Goal: Information Seeking & Learning: Learn about a topic

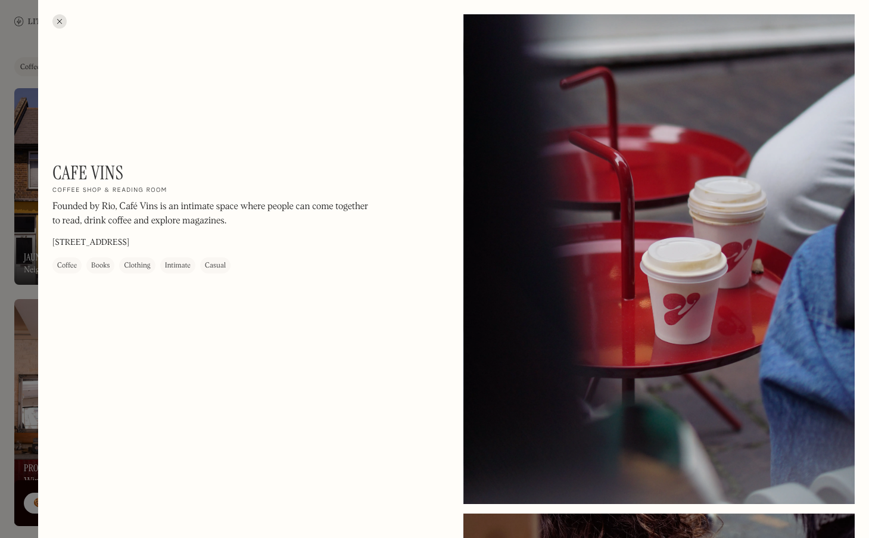
scroll to position [877, 0]
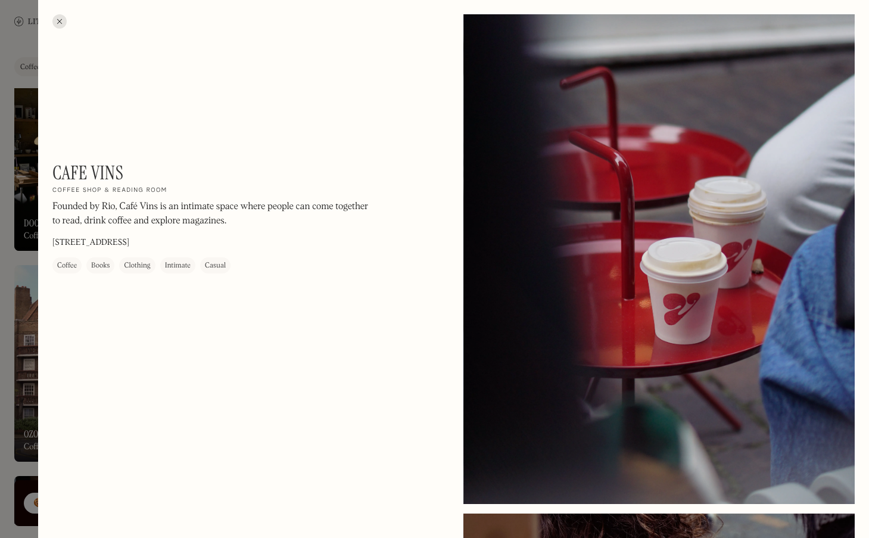
click at [61, 20] on div at bounding box center [59, 21] width 14 height 14
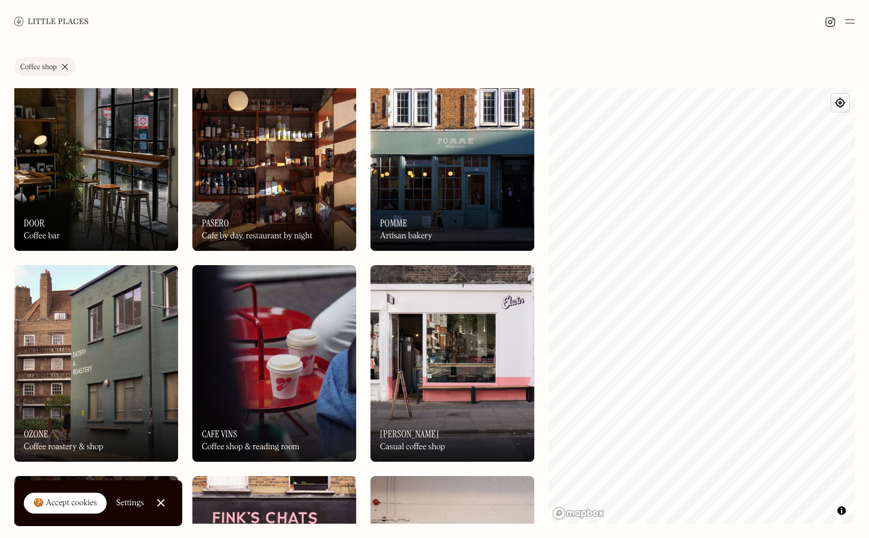
click at [62, 67] on link "Coffee shop" at bounding box center [44, 66] width 61 height 19
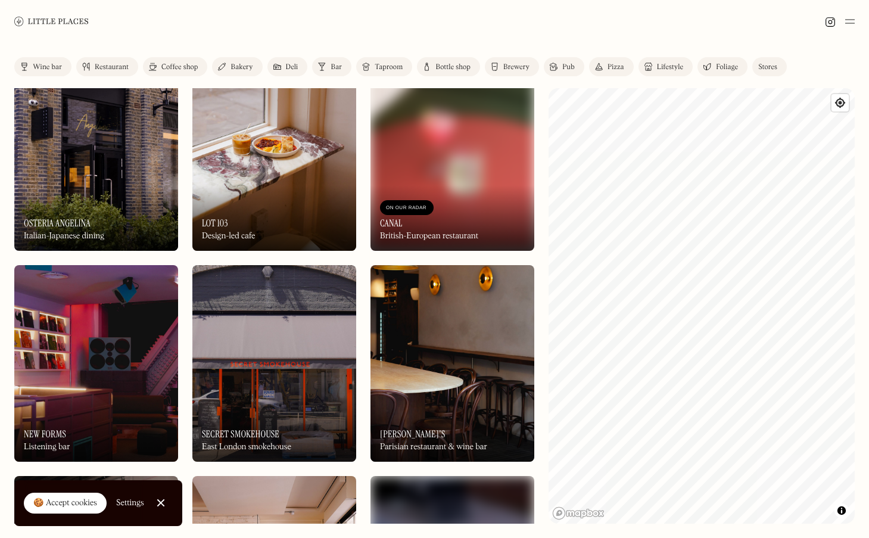
click at [868, 207] on html "Places Map Store About Apply 🍪 Accept cookies Settings Close Cookie Popup Close…" at bounding box center [434, 269] width 869 height 538
click at [868, 185] on html "Places Map Store About Apply 🍪 Accept cookies Settings Close Cookie Popup Close…" at bounding box center [434, 269] width 869 height 538
click at [855, 282] on div "Label Wine bar Restaurant Coffee shop Bakery Deli Bar Taproom Bottle shop Brewe…" at bounding box center [434, 290] width 869 height 495
click at [545, 239] on div "Label Wine bar Restaurant Coffee shop Bakery Deli Bar Taproom Bottle shop Brewe…" at bounding box center [434, 290] width 869 height 495
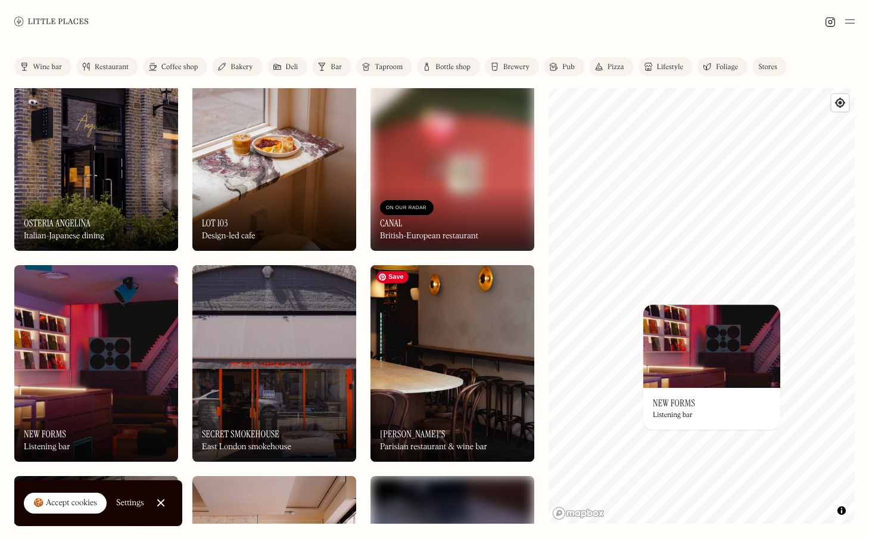
click at [466, 360] on img at bounding box center [452, 363] width 164 height 197
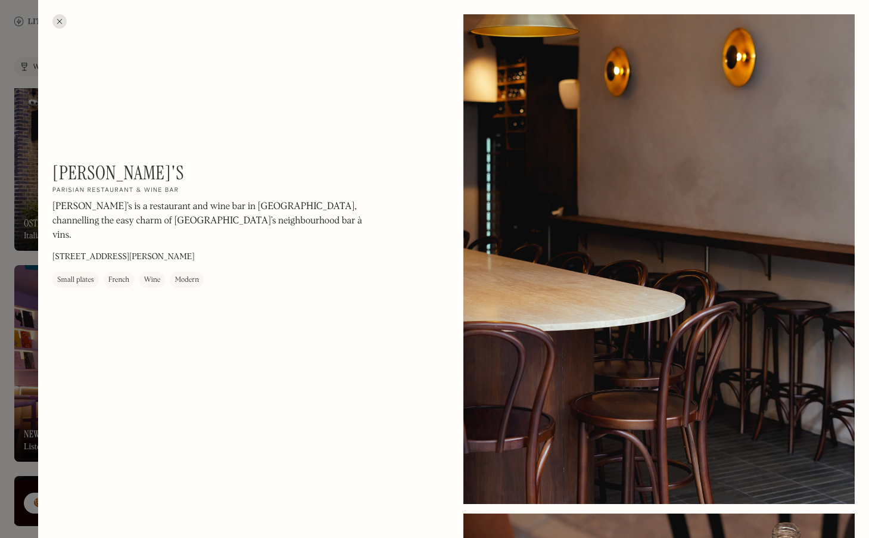
click at [60, 15] on div at bounding box center [59, 21] width 14 height 14
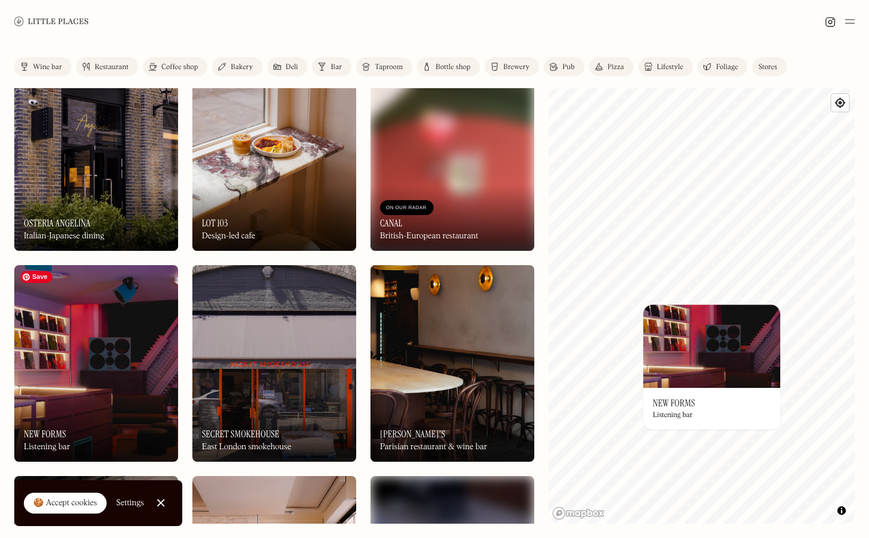
click at [66, 340] on img at bounding box center [96, 363] width 164 height 197
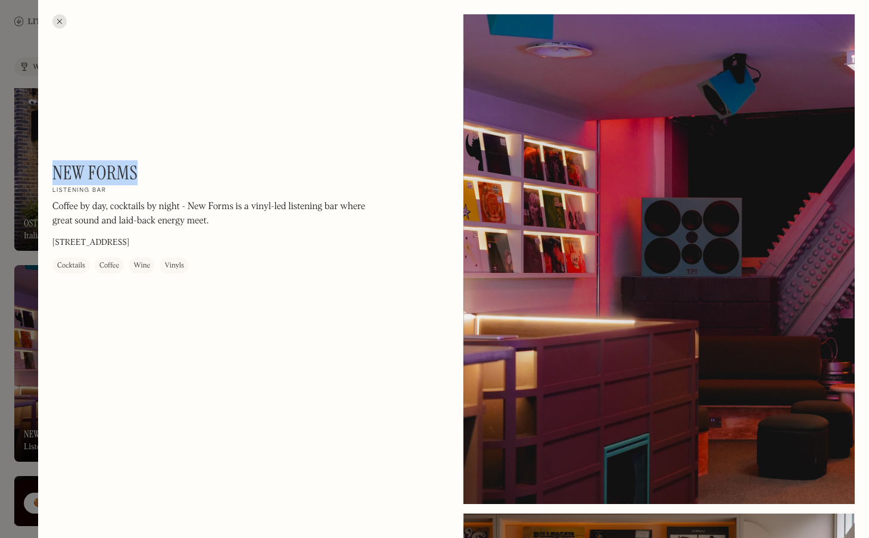
drag, startPoint x: 139, startPoint y: 169, endPoint x: 54, endPoint y: 169, distance: 84.6
click at [54, 169] on div "New Forms On Our Radar Listening bar Coffee by day, cocktails by night - New Fo…" at bounding box center [213, 217] width 322 height 112
copy h1 "New Forms"
click at [14, 55] on div at bounding box center [434, 269] width 869 height 538
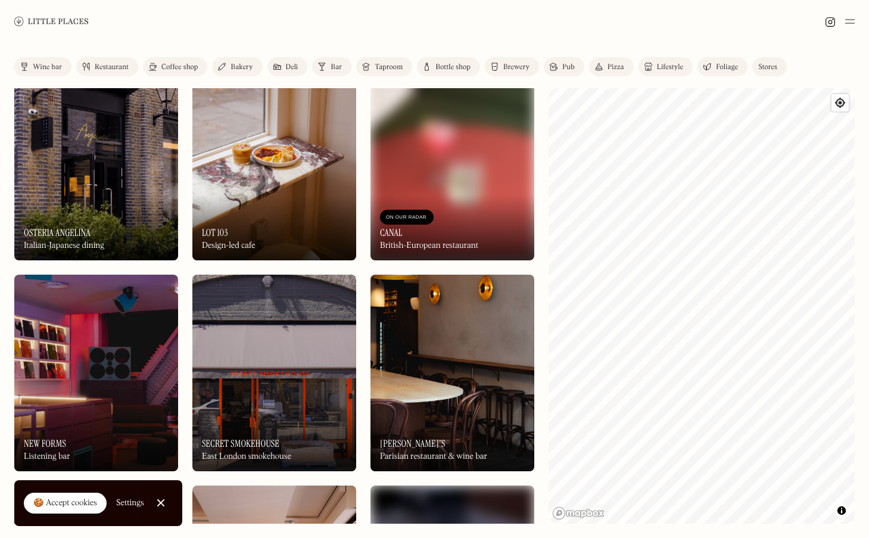
scroll to position [867, 0]
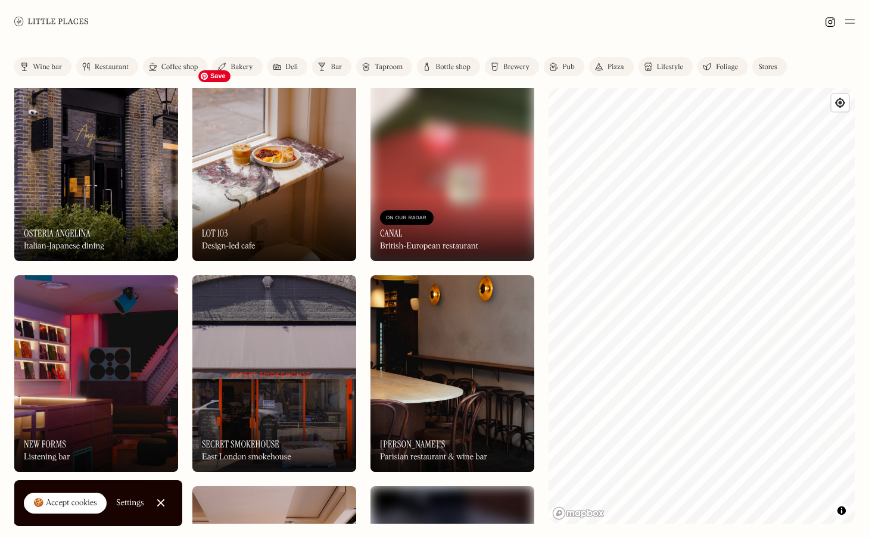
click at [304, 191] on img at bounding box center [274, 162] width 164 height 197
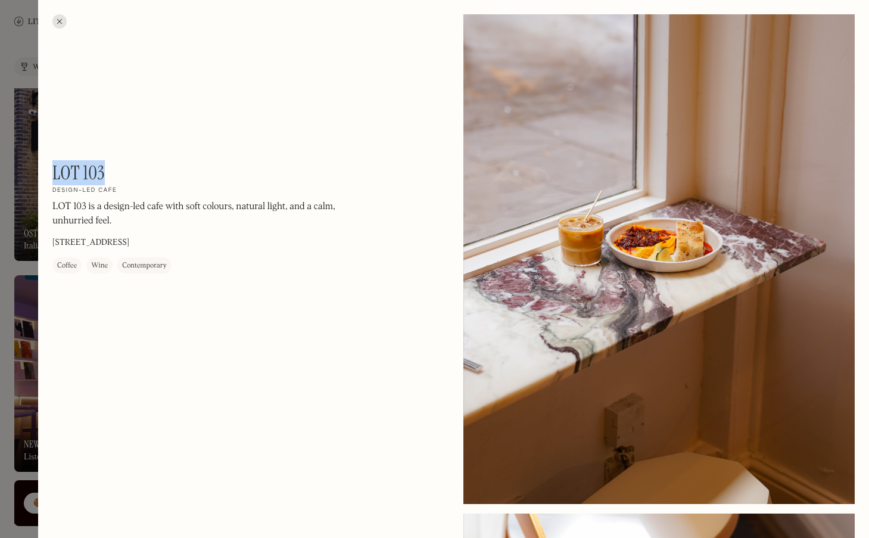
drag, startPoint x: 113, startPoint y: 172, endPoint x: 52, endPoint y: 170, distance: 60.2
click at [52, 170] on div "LOT 103 On Our Radar Design-led cafe LOT 103 is a design-led cafe with soft col…" at bounding box center [213, 217] width 322 height 112
copy h1 "LOT 103"
click at [58, 17] on div at bounding box center [59, 21] width 14 height 14
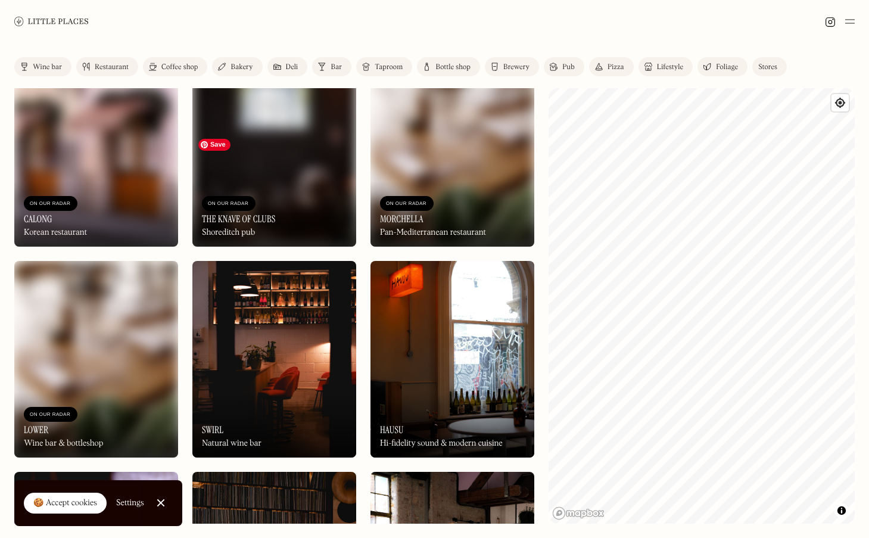
scroll to position [2148, 0]
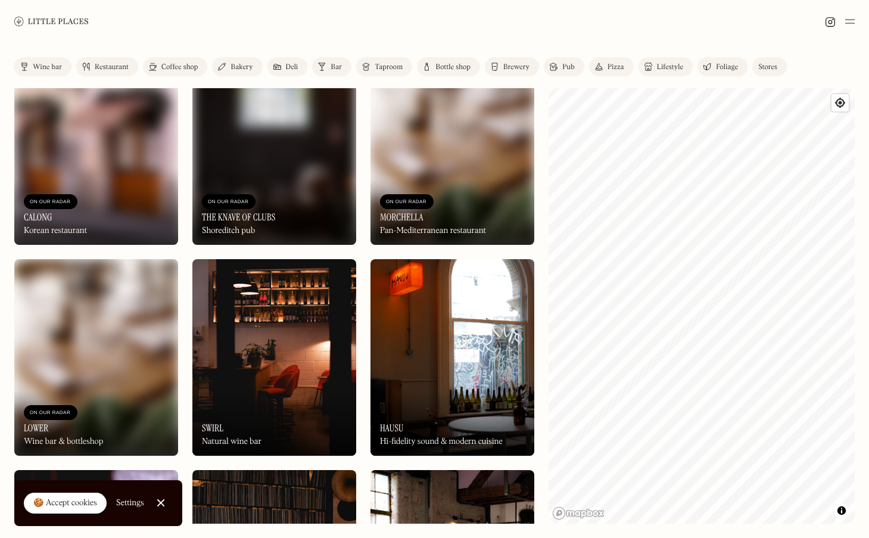
click at [451, 421] on div "On Our Radar Hausu Hi-fidelity sound & modern cuisine" at bounding box center [452, 423] width 164 height 66
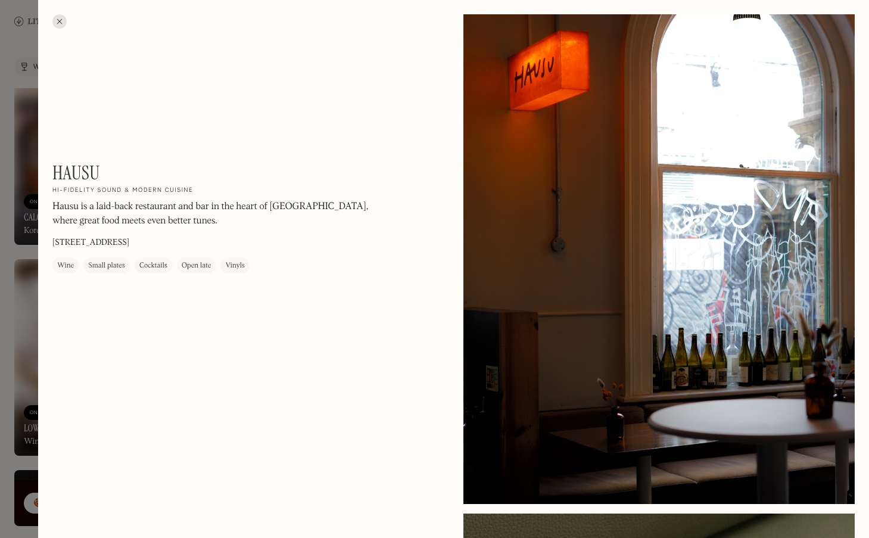
click at [79, 171] on h1 "Hausu" at bounding box center [76, 172] width 48 height 23
copy h1 "Hausu"
click at [58, 19] on div at bounding box center [59, 21] width 14 height 14
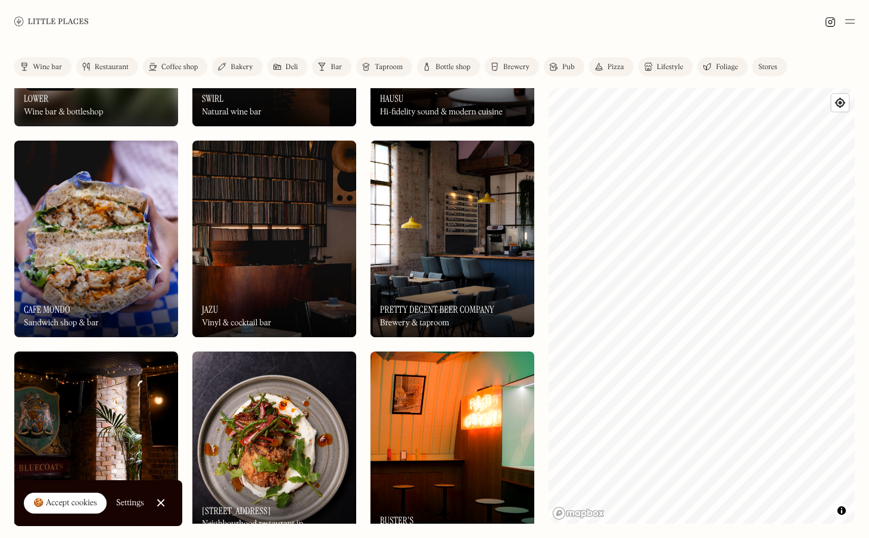
scroll to position [2478, 0]
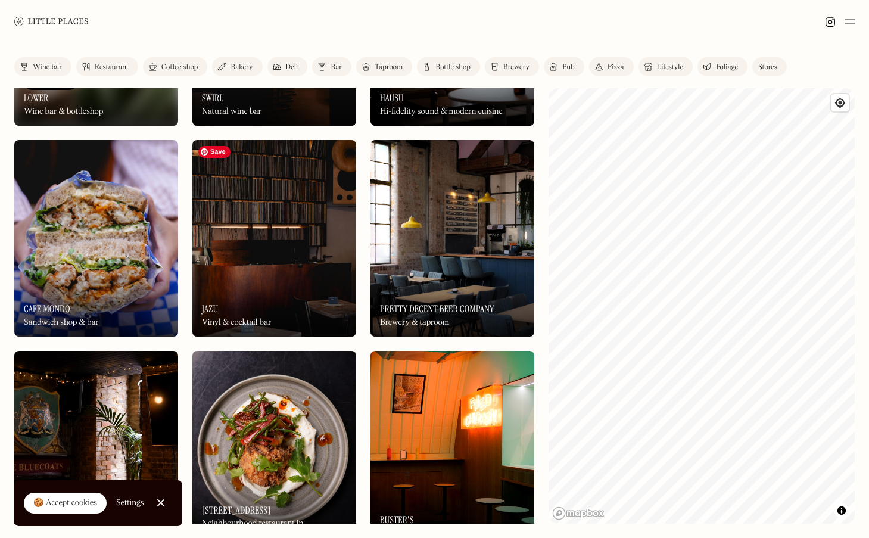
click at [267, 242] on img at bounding box center [274, 238] width 164 height 197
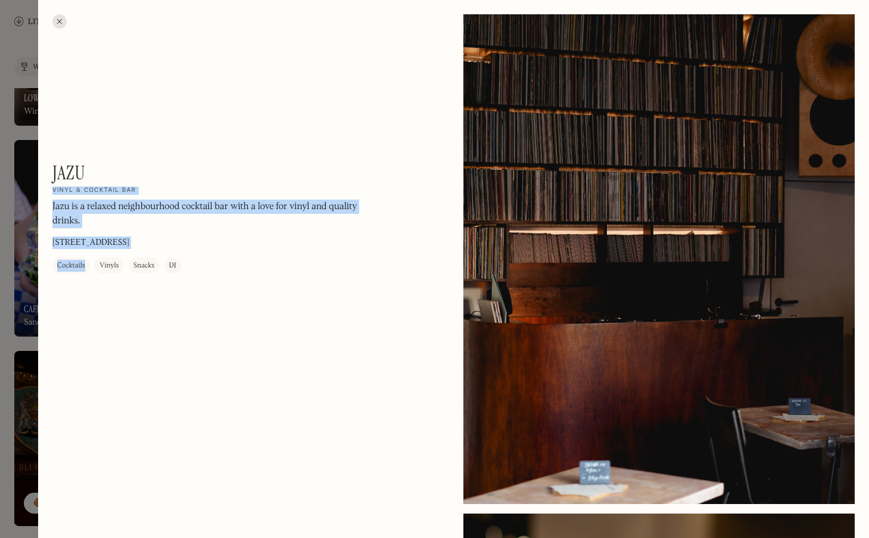
drag, startPoint x: 87, startPoint y: 172, endPoint x: 48, endPoint y: 173, distance: 39.3
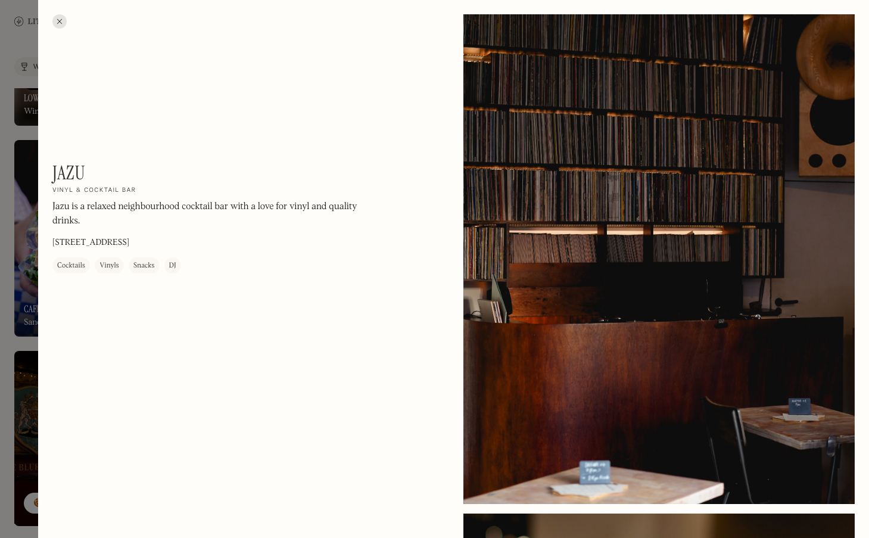
click at [64, 175] on h1 "Jazu" at bounding box center [68, 172] width 33 height 23
copy h1 "Jazu"
click at [26, 49] on div at bounding box center [434, 269] width 869 height 538
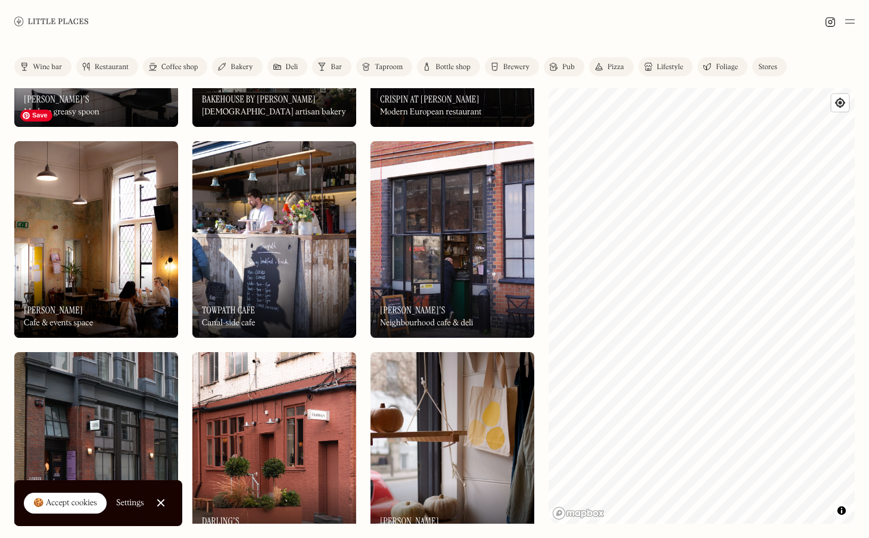
scroll to position [5853, 0]
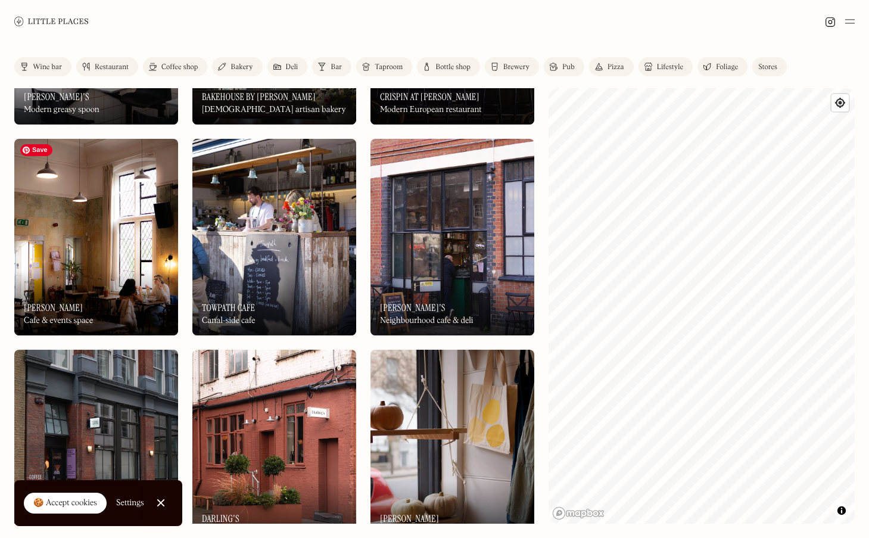
click at [73, 249] on img at bounding box center [96, 237] width 164 height 197
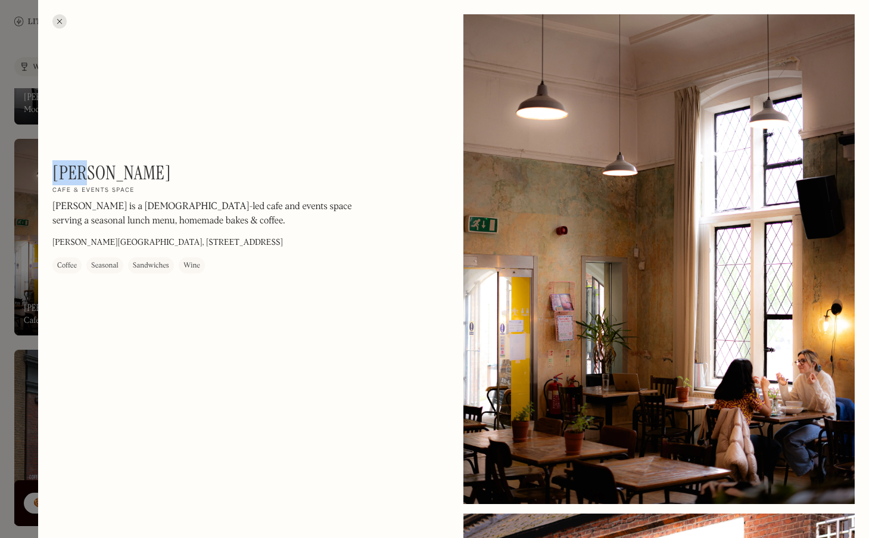
drag, startPoint x: 94, startPoint y: 170, endPoint x: 54, endPoint y: 170, distance: 40.5
click at [54, 170] on div "Alba On Our Radar Cafe & events space Alba is a [DEMOGRAPHIC_DATA]-led cafe and…" at bounding box center [213, 217] width 322 height 112
click at [15, 130] on div at bounding box center [434, 269] width 869 height 538
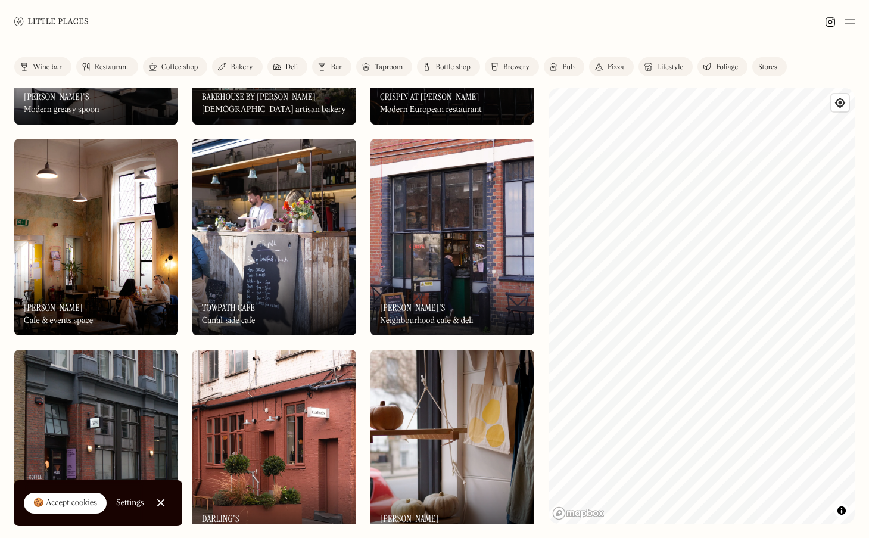
click at [42, 66] on div "Wine bar" at bounding box center [47, 67] width 29 height 7
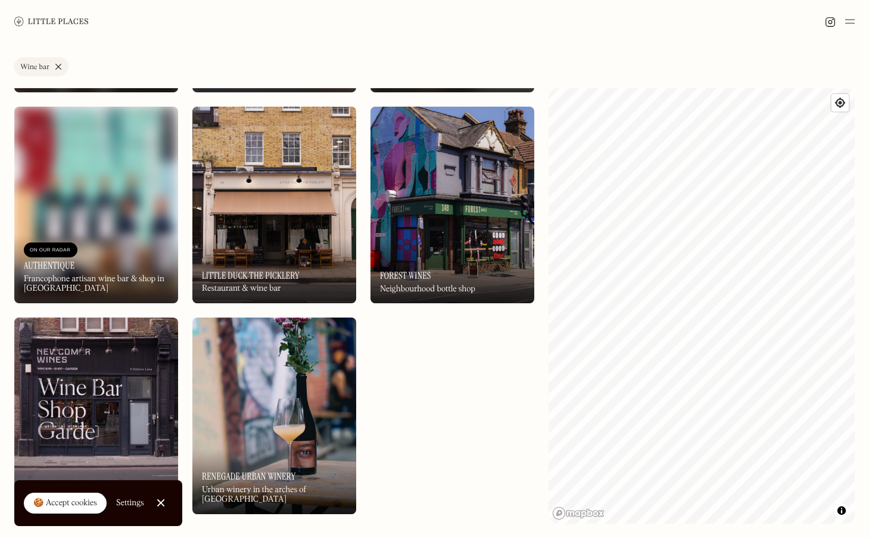
click at [58, 66] on link "Wine bar" at bounding box center [41, 66] width 54 height 19
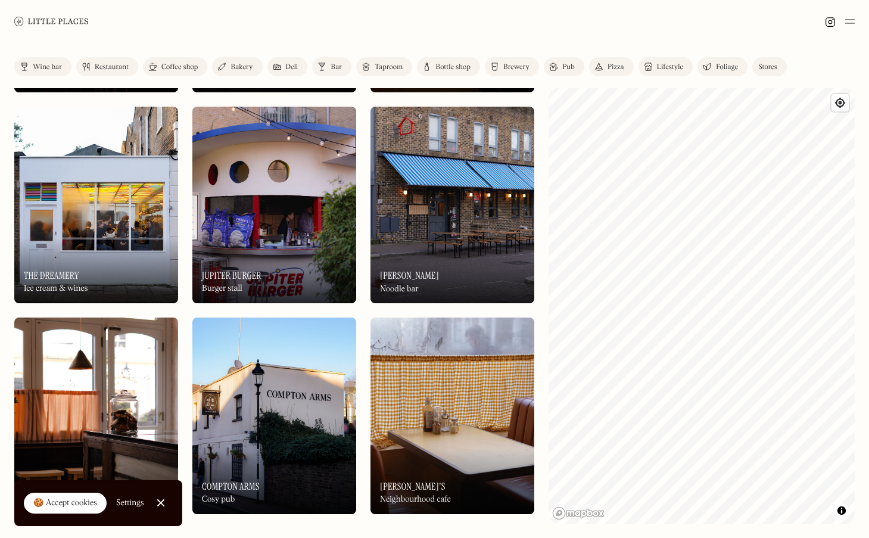
click at [105, 66] on div "Restaurant" at bounding box center [112, 67] width 34 height 7
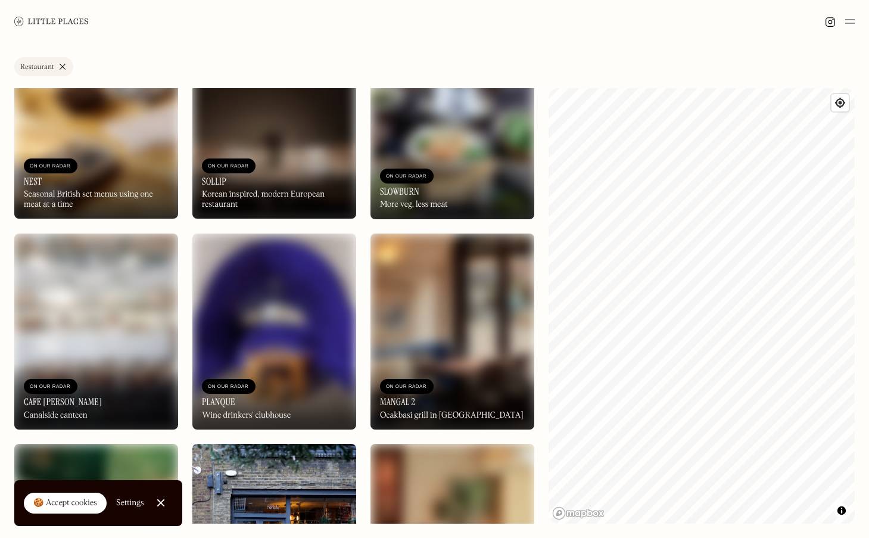
scroll to position [6538, 0]
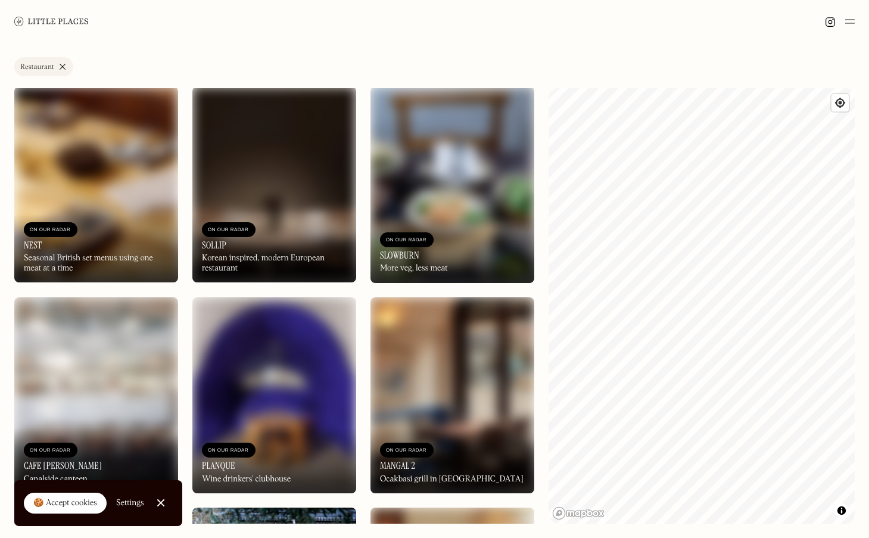
click at [64, 66] on link "Restaurant" at bounding box center [43, 66] width 59 height 19
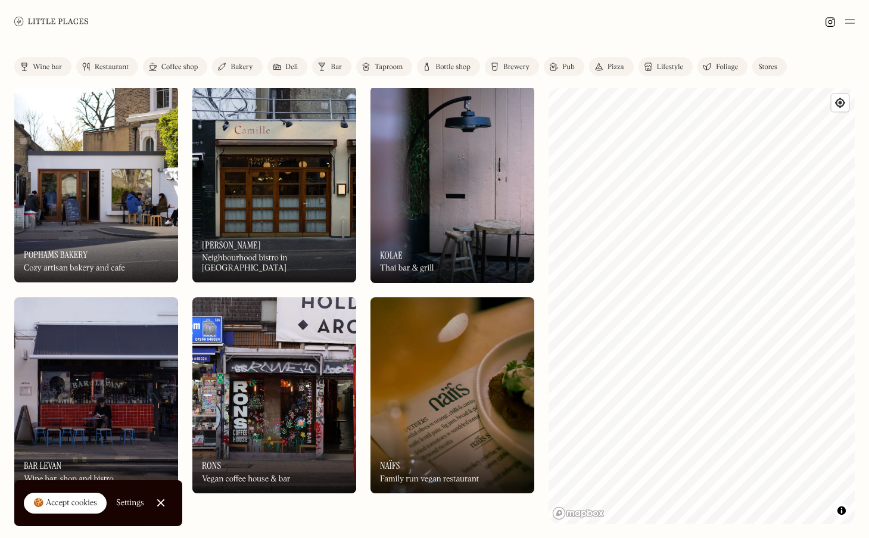
click at [325, 66] on img at bounding box center [322, 67] width 8 height 10
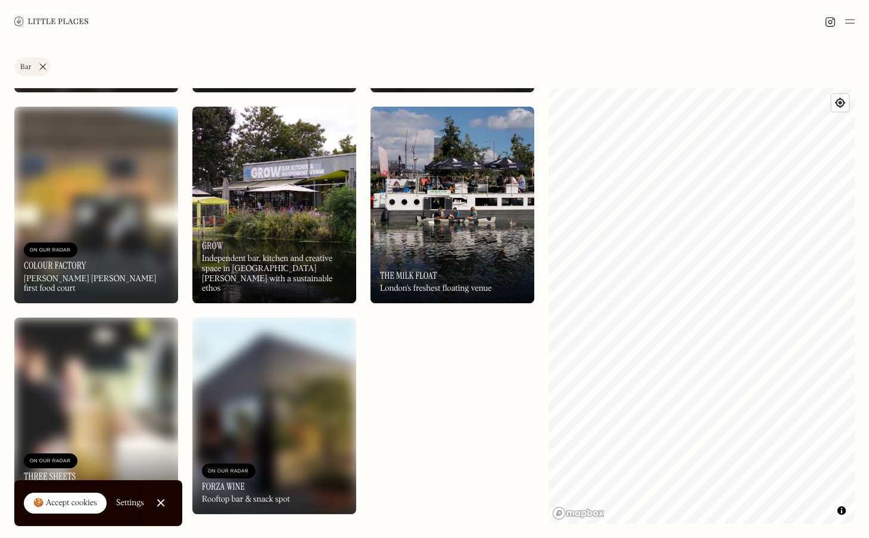
click at [858, 152] on div "Label Bar Wine bar Restaurant Coffee shop Bakery Deli Bar Taproom Bottle shop B…" at bounding box center [434, 290] width 869 height 495
click at [866, 231] on div "Label Bar Wine bar Restaurant Coffee shop Bakery Deli Bar Taproom Bottle shop B…" at bounding box center [434, 290] width 869 height 495
click at [43, 68] on link "Bar" at bounding box center [32, 66] width 36 height 19
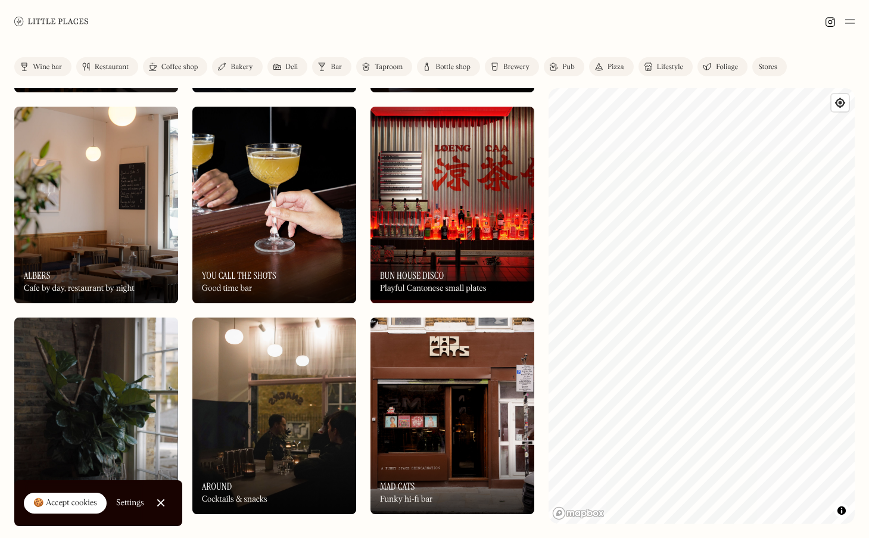
click at [852, 18] on img at bounding box center [850, 21] width 10 height 14
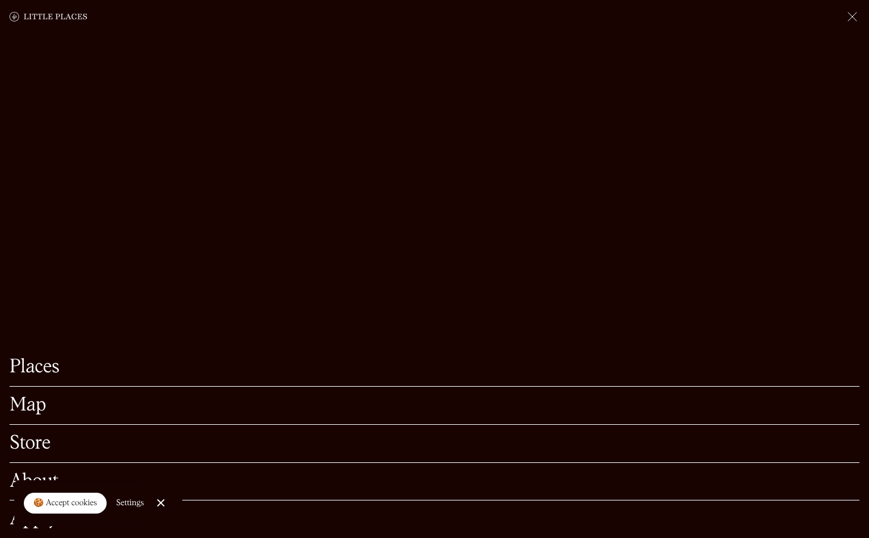
click at [24, 413] on link "Map" at bounding box center [435, 405] width 850 height 18
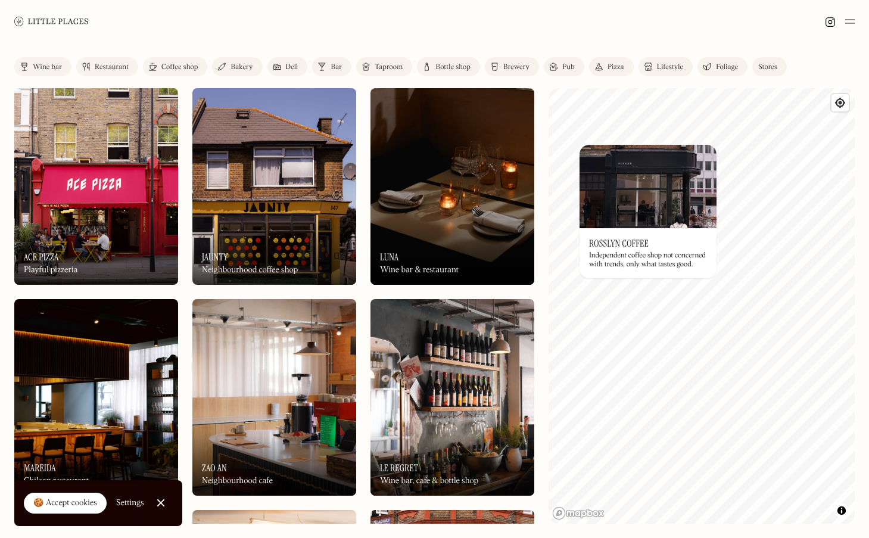
click at [639, 263] on div "© Mapbox © OpenStreetMap Improve this map On Our Radar Rosslyn Coffee Independe…" at bounding box center [702, 305] width 306 height 435
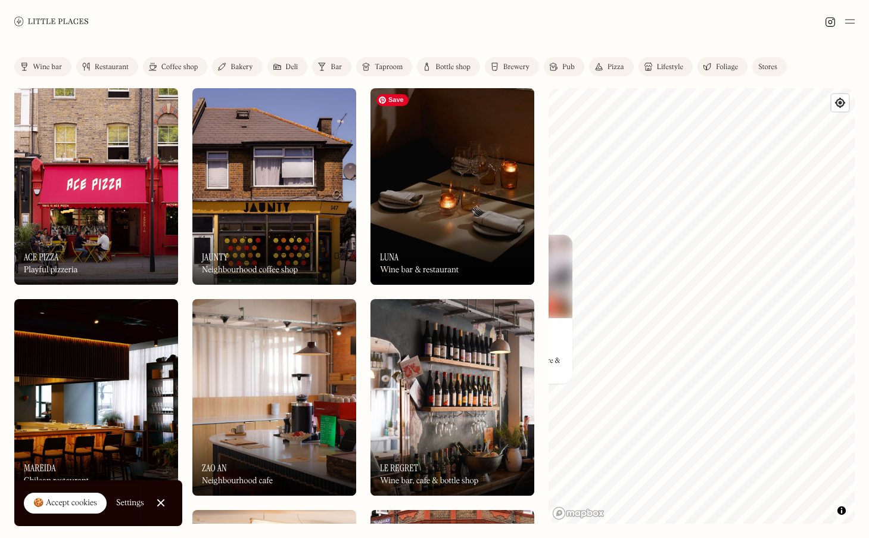
click at [506, 173] on div "Label Wine bar Restaurant Coffee shop Bakery Deli Bar Taproom Bottle shop Brewe…" at bounding box center [434, 290] width 869 height 495
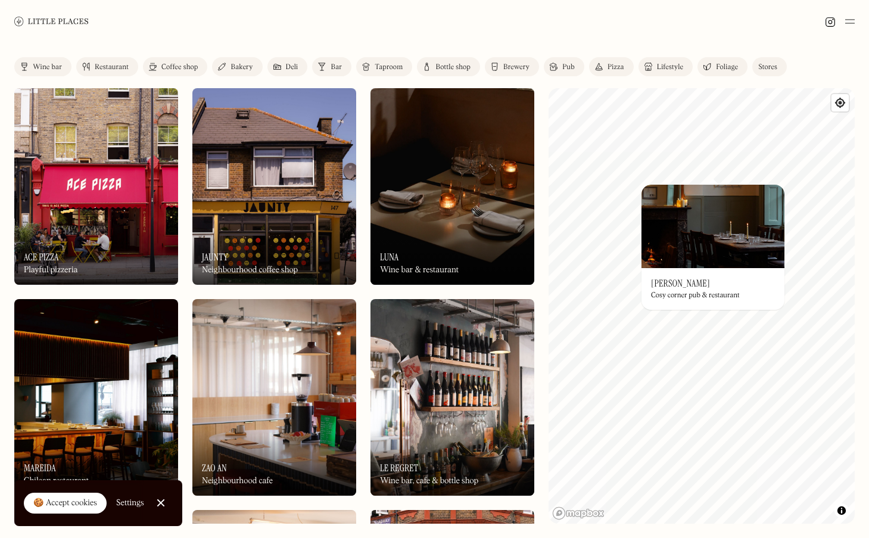
click at [702, 64] on div "Label Wine bar Restaurant Coffee shop Bakery Deli Bar Taproom Bottle shop Brewe…" at bounding box center [434, 290] width 869 height 495
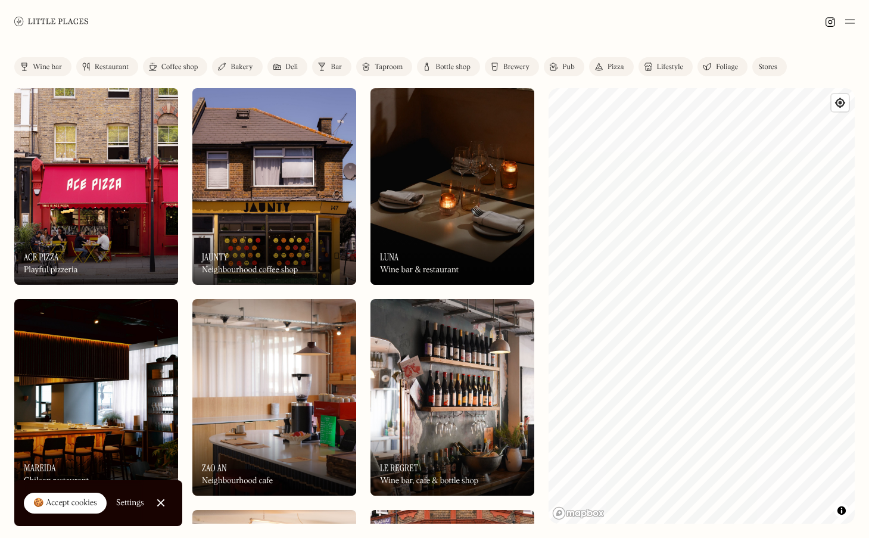
click at [868, 224] on html "Places Map Store About Apply 🍪 Accept cookies Settings Close Cookie Popup Close…" at bounding box center [434, 269] width 869 height 538
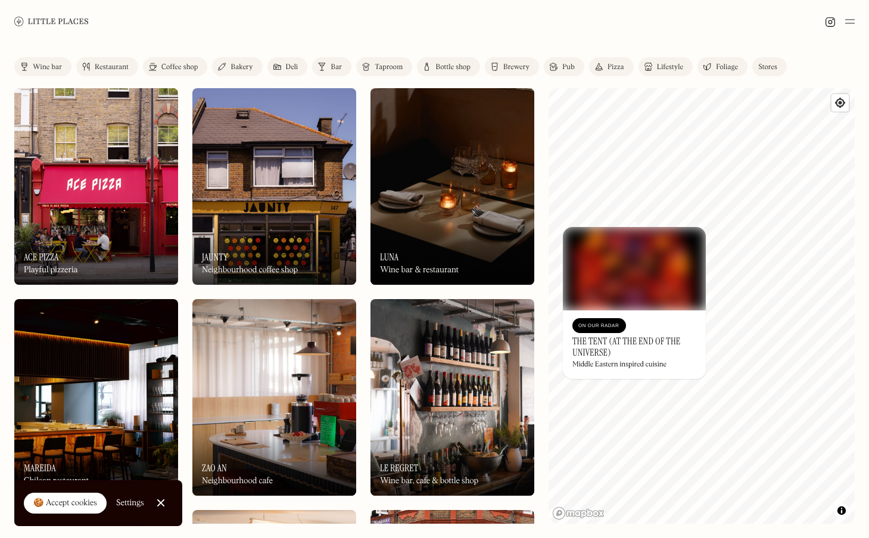
click at [546, 294] on div "Label Wine bar Restaurant Coffee shop Bakery Deli Bar Taproom Bottle shop Brewe…" at bounding box center [434, 290] width 869 height 495
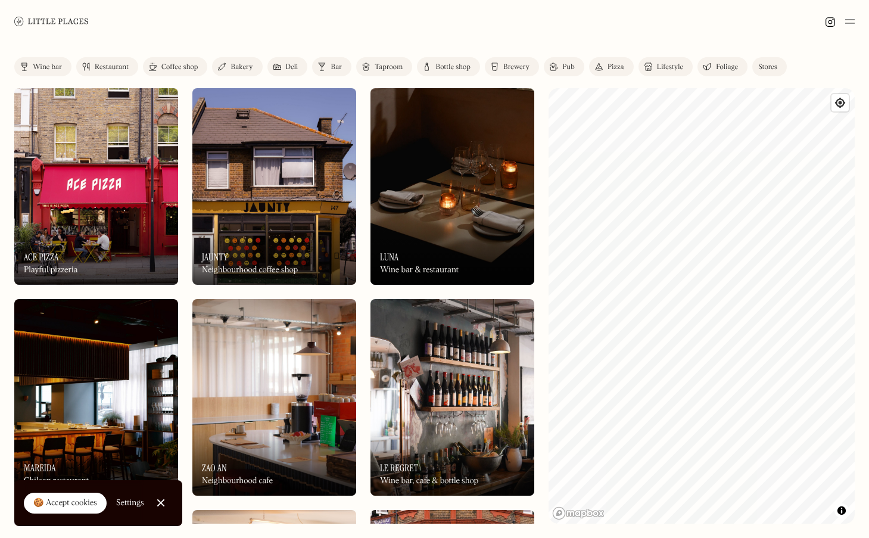
click at [868, 244] on html "Places Map Store About Apply 🍪 Accept cookies Settings Close Cookie Popup Close…" at bounding box center [434, 269] width 869 height 538
click at [791, 77] on div "Label Wine bar Restaurant Coffee shop Bakery Deli Bar Taproom Bottle shop Brewe…" at bounding box center [434, 290] width 869 height 495
click at [504, 335] on div "Label Wine bar Restaurant Coffee shop Bakery Deli Bar Taproom Bottle shop Brewe…" at bounding box center [434, 290] width 869 height 495
click at [868, 228] on html "Places Map Store About Apply 🍪 Accept cookies Settings Close Cookie Popup Close…" at bounding box center [434, 269] width 869 height 538
